Goal: Navigation & Orientation: Understand site structure

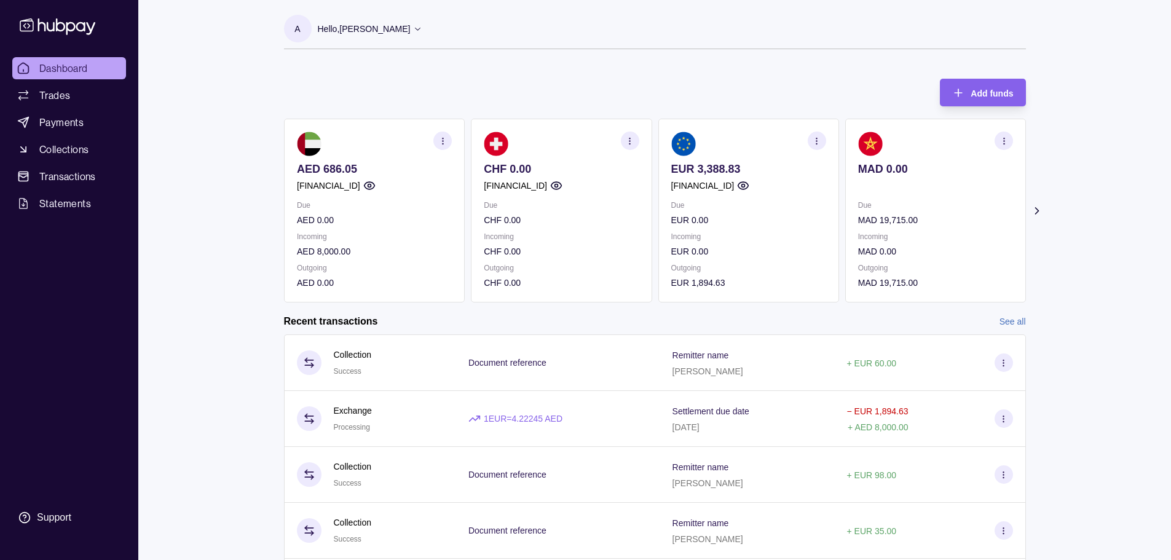
click at [231, 286] on div "Dashboard Trades Payments Collections Transactions Statements Support A Hello, …" at bounding box center [585, 327] width 1171 height 654
click at [210, 388] on div "Dashboard Trades Payments Collections Transactions Statements Support A Hello, …" at bounding box center [585, 327] width 1171 height 654
click at [46, 120] on span "Payments" at bounding box center [61, 122] width 44 height 15
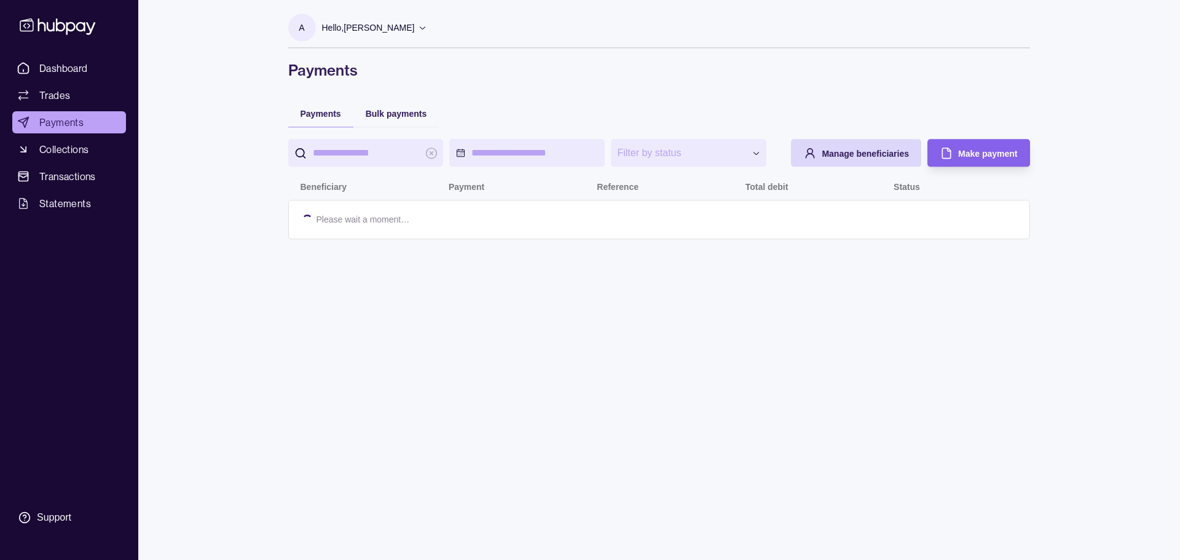
click at [50, 149] on span "Collections" at bounding box center [63, 149] width 49 height 15
